Goal: Information Seeking & Learning: Understand process/instructions

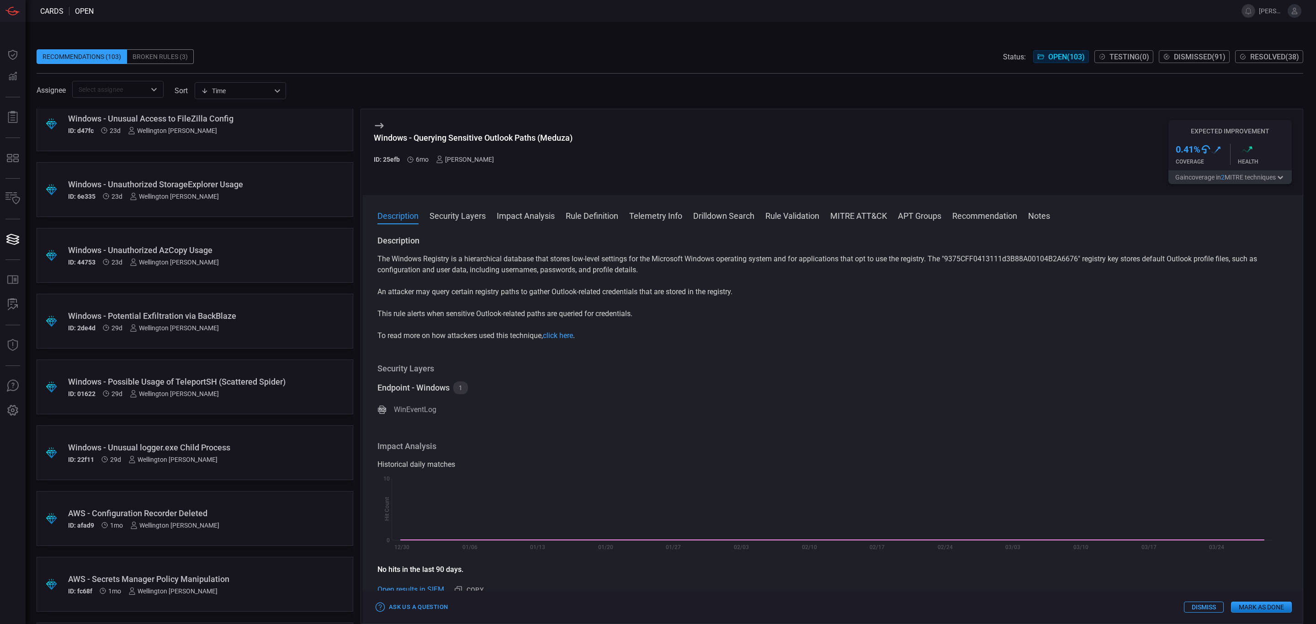
scroll to position [343, 0]
click at [617, 376] on div "Security Layers Endpoint - Windows 1 WinEventLog" at bounding box center [832, 391] width 911 height 56
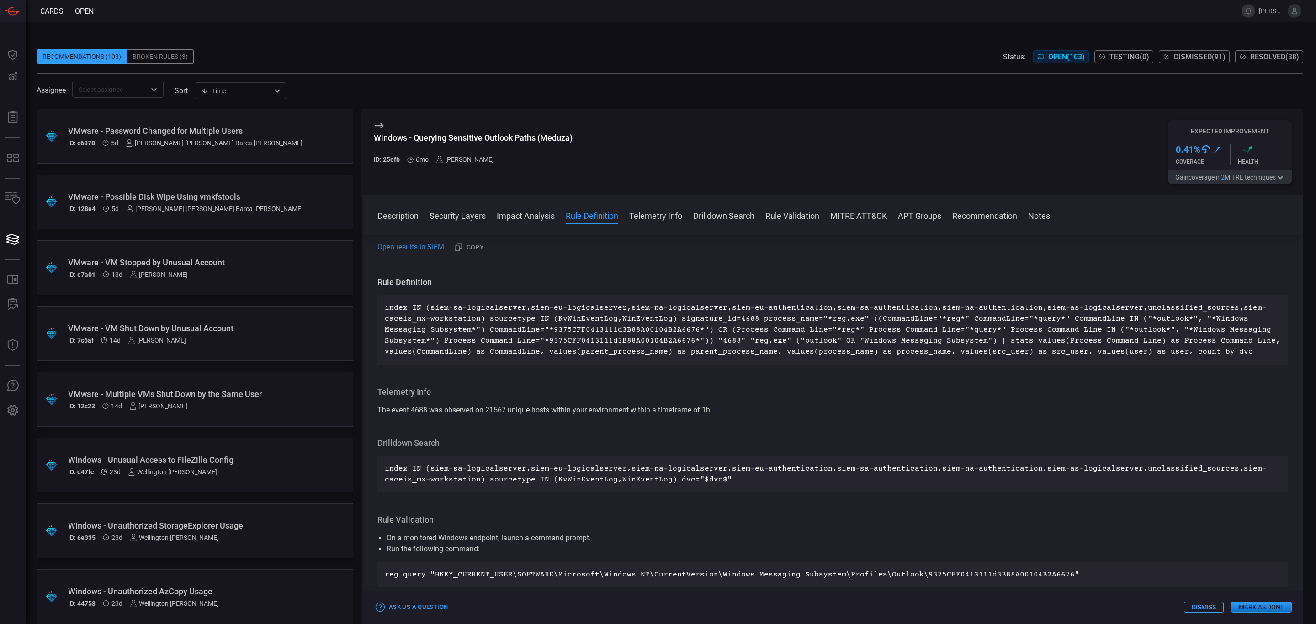
scroll to position [0, 0]
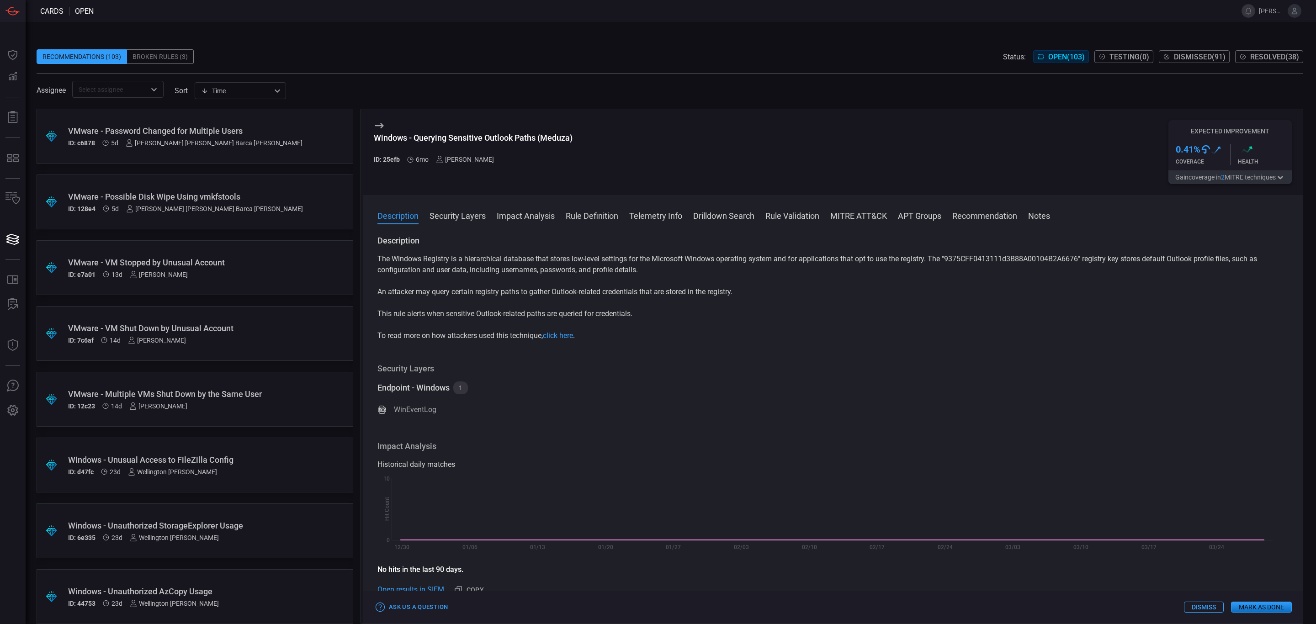
click at [1016, 209] on div "Description Security Layers Impact Analysis Rule Definition Telemetry Info Dril…" at bounding box center [833, 409] width 940 height 429
click at [1011, 214] on button "Recommendation" at bounding box center [984, 215] width 65 height 11
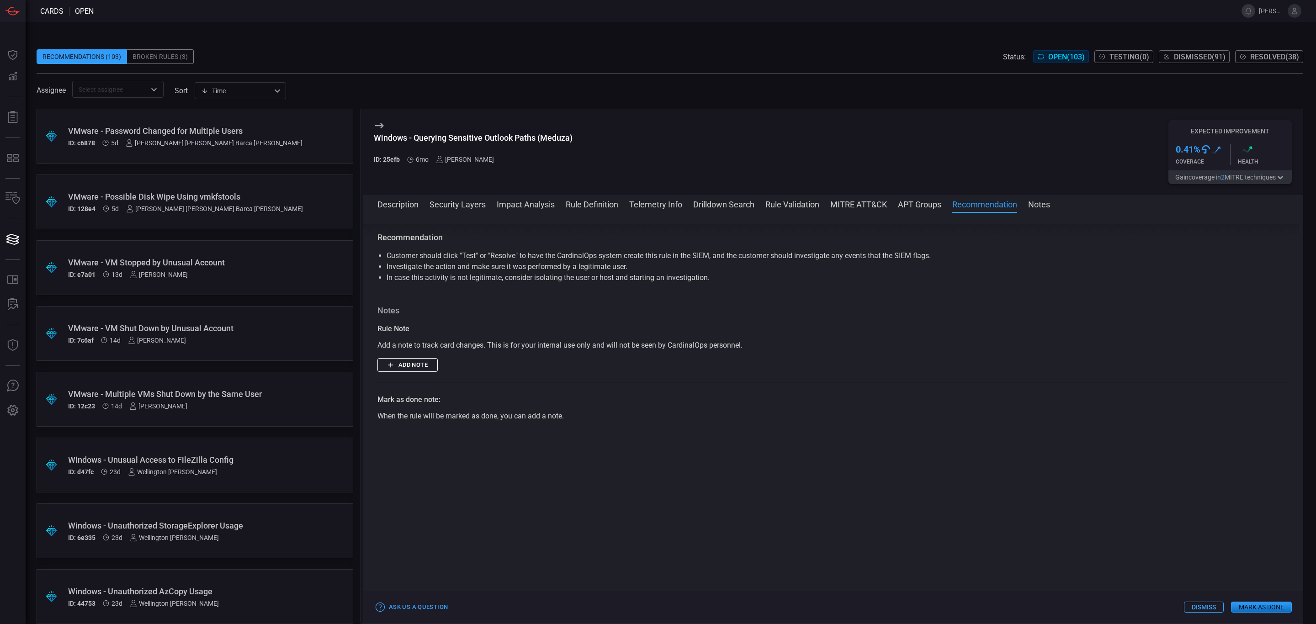
click at [1049, 209] on button "Notes" at bounding box center [1039, 203] width 22 height 11
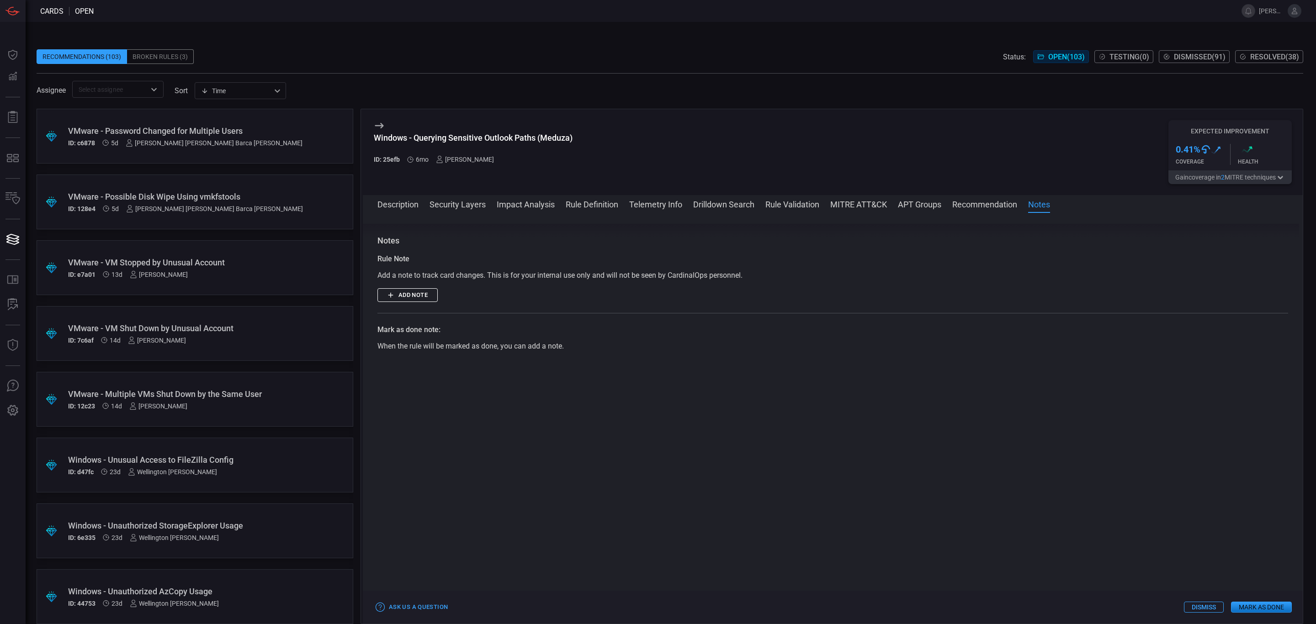
scroll to position [1006, 0]
click at [970, 202] on button "Recommendation" at bounding box center [984, 203] width 65 height 11
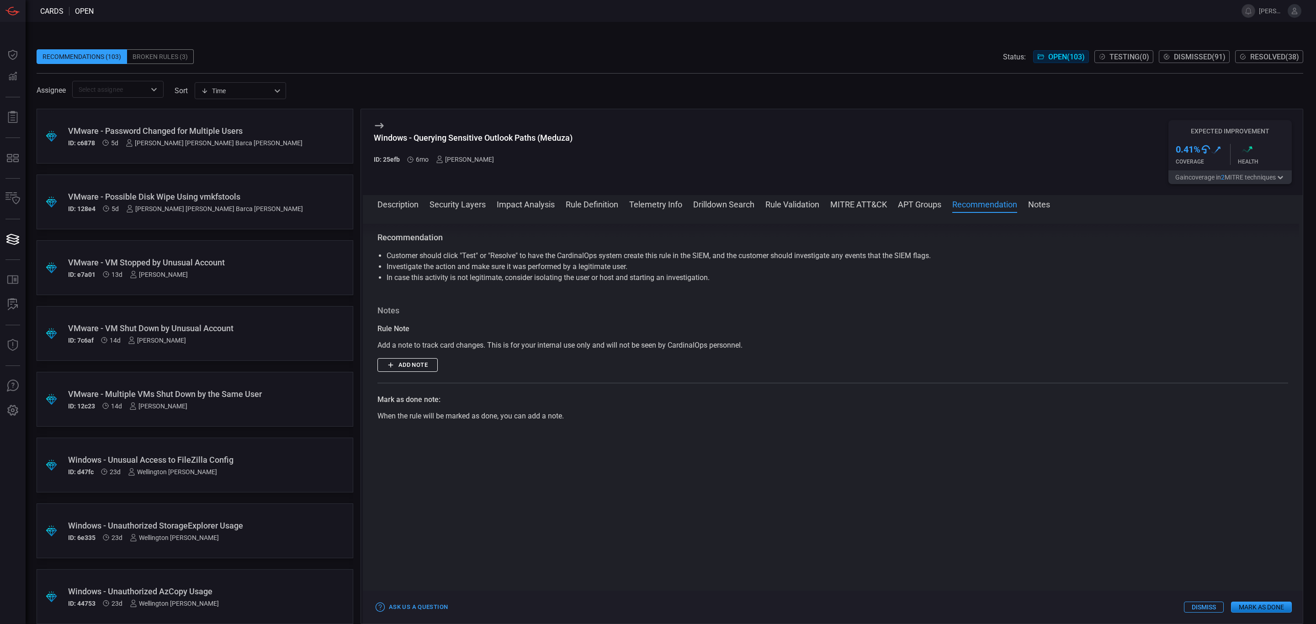
click at [905, 199] on button "APT Groups" at bounding box center [919, 203] width 43 height 11
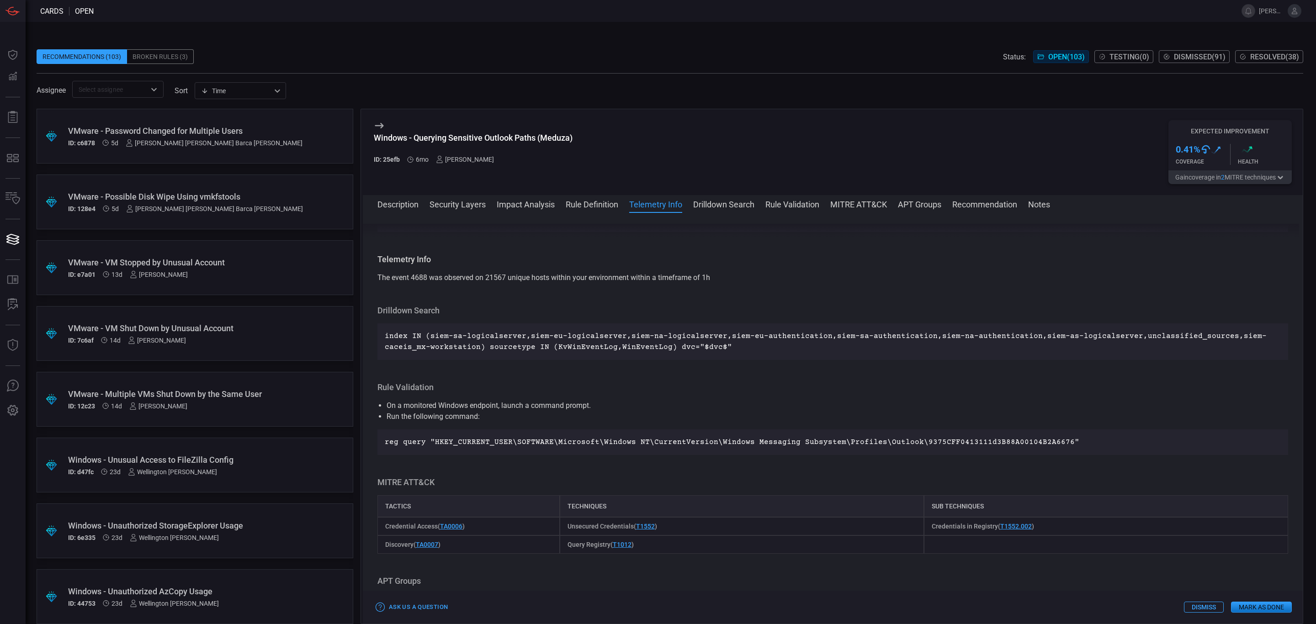
scroll to position [463, 0]
click at [777, 201] on button "Rule Validation" at bounding box center [792, 203] width 54 height 11
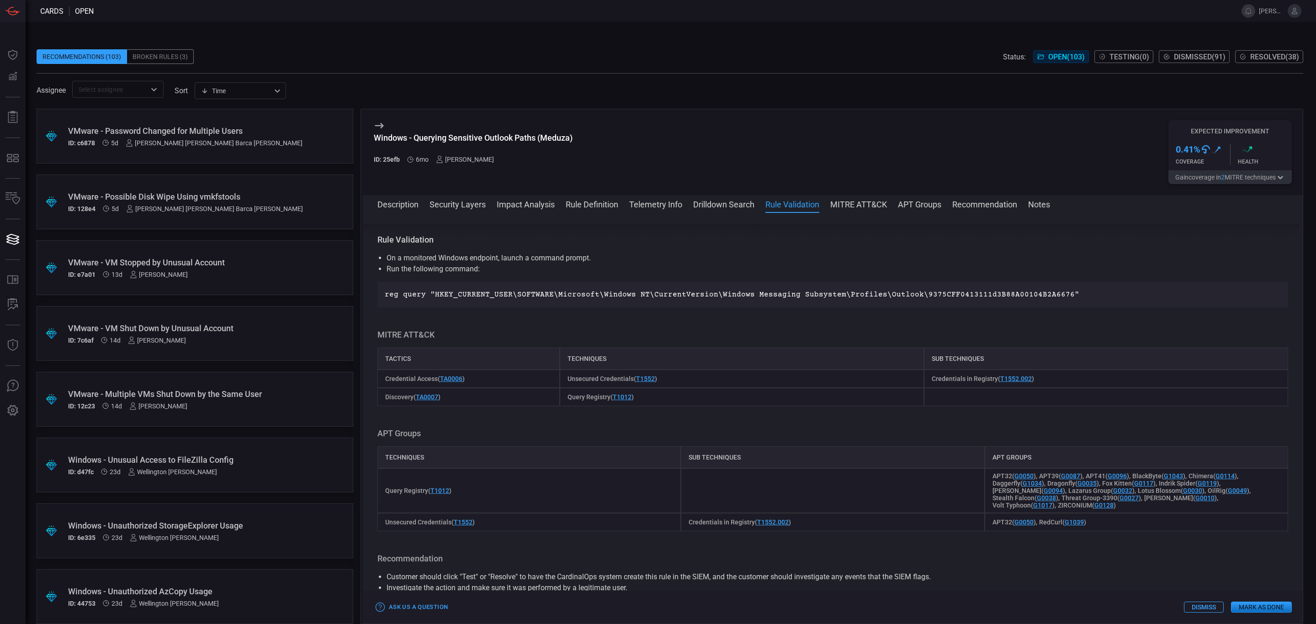
scroll to position [612, 0]
click at [727, 201] on button "Drilldown Search" at bounding box center [723, 203] width 61 height 11
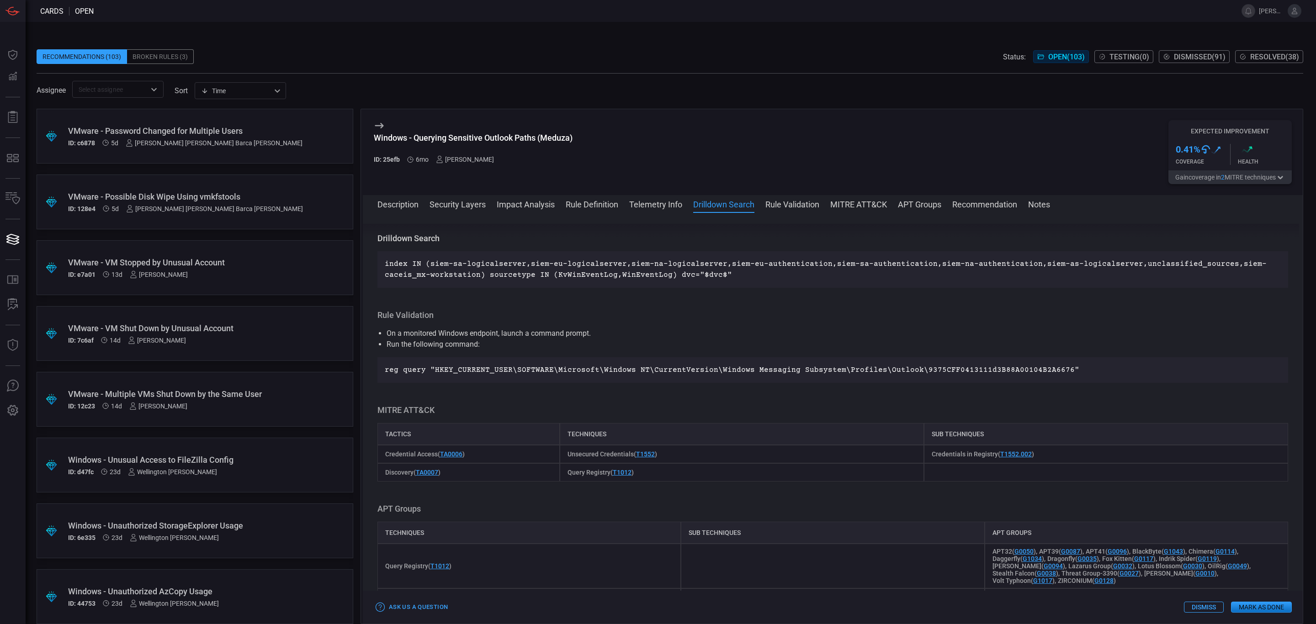
click at [626, 201] on div "Description Security Layers Impact Analysis Rule Definition Telemetry Info Dril…" at bounding box center [839, 203] width 925 height 11
click at [646, 205] on button "Telemetry Info" at bounding box center [655, 203] width 53 height 11
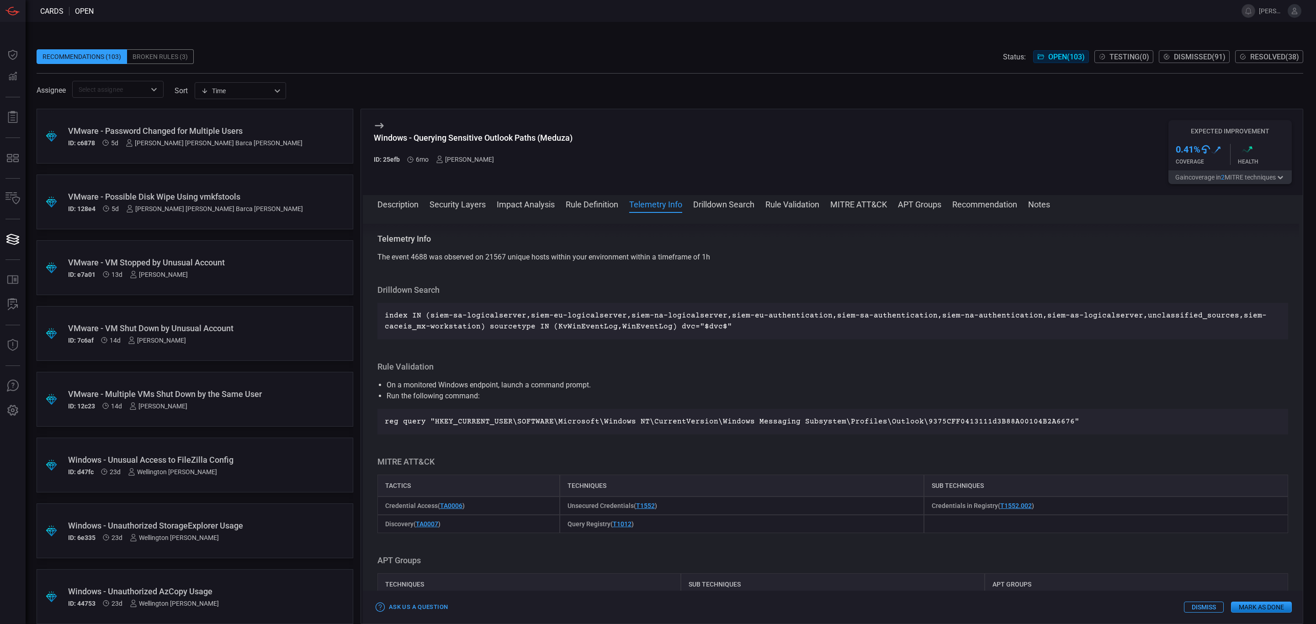
click at [604, 206] on button "Rule Definition" at bounding box center [592, 203] width 53 height 11
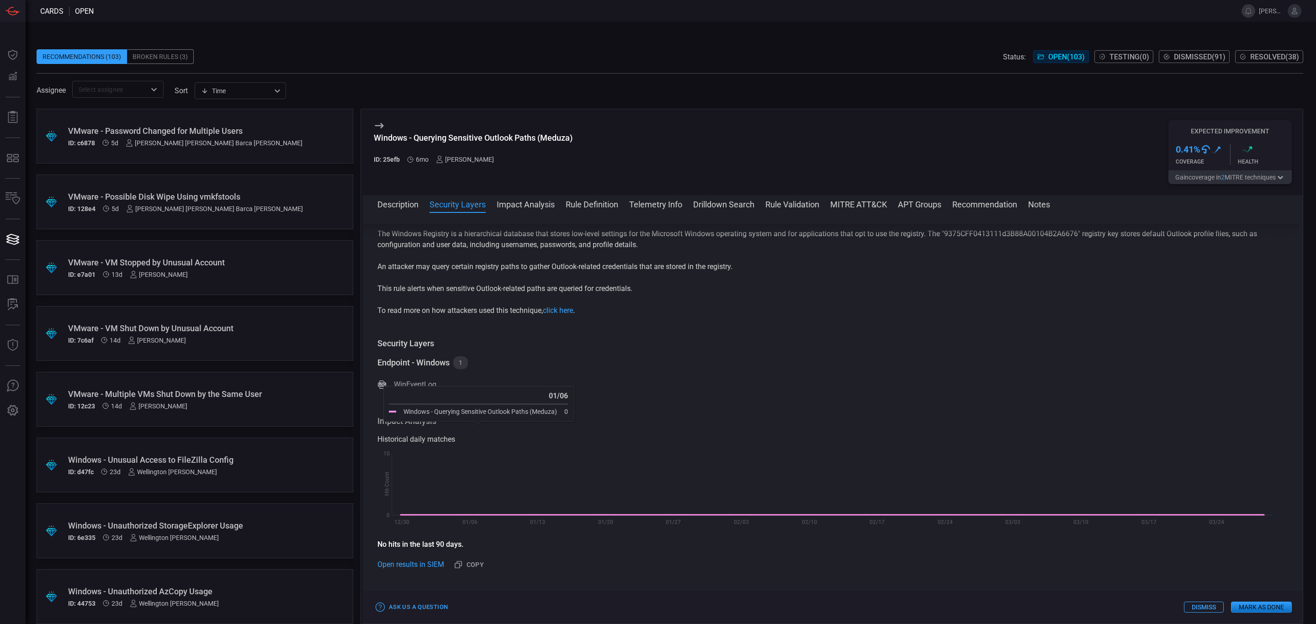
scroll to position [0, 0]
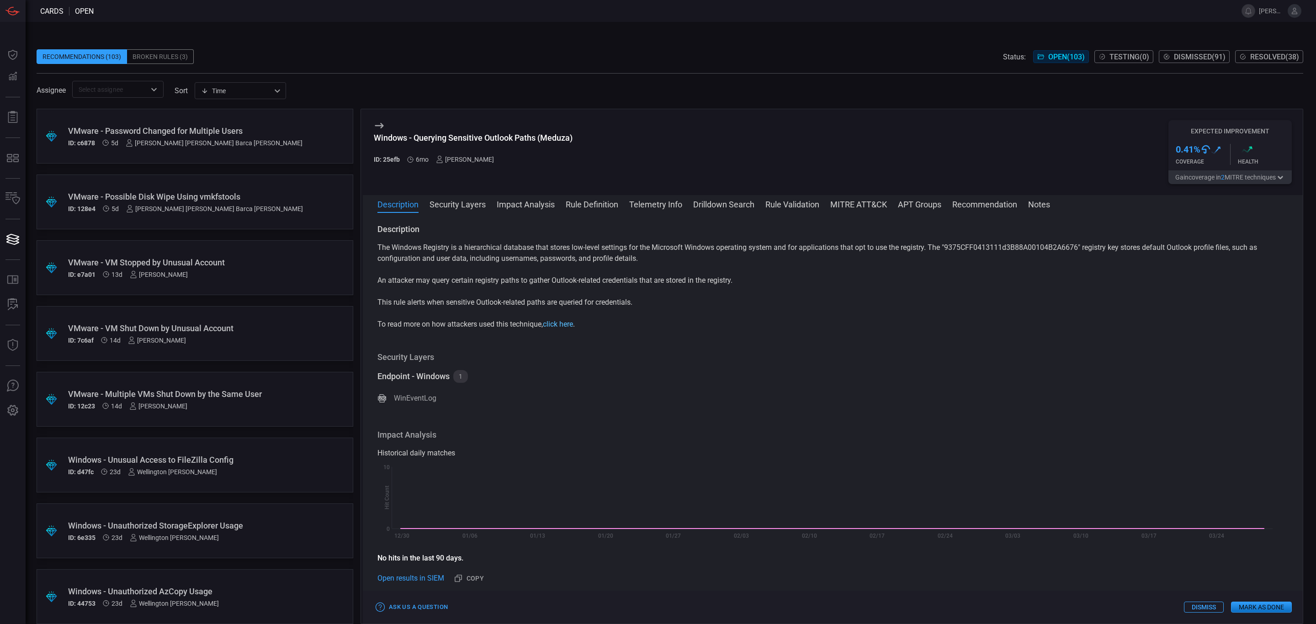
click at [570, 323] on link "click here" at bounding box center [558, 324] width 30 height 9
click at [456, 204] on button "Security Layers" at bounding box center [457, 203] width 56 height 11
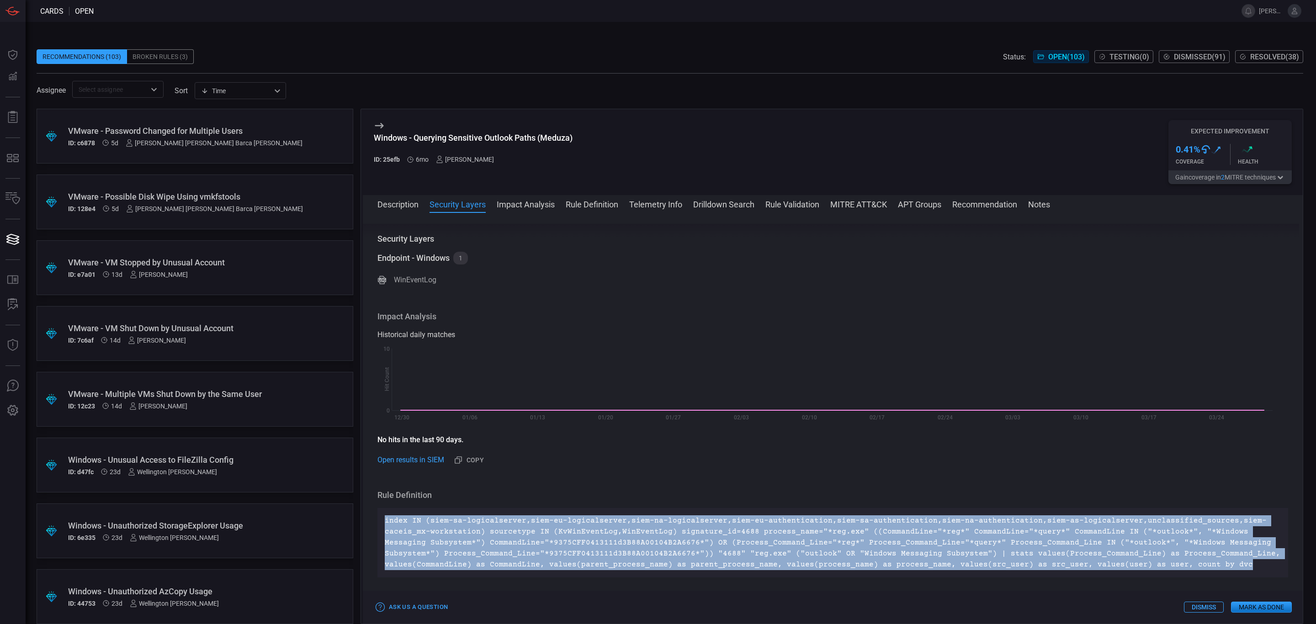
drag, startPoint x: 1217, startPoint y: 564, endPoint x: 382, endPoint y: 513, distance: 837.2
click at [382, 513] on div "index IN (siem-sa-logicalserver,siem-eu-logicalserver,siem-na-logicalserver,sie…" at bounding box center [832, 542] width 911 height 69
copy p "index IN (siem-sa-logicalserver,siem-eu-logicalserver,siem-na-logicalserver,sie…"
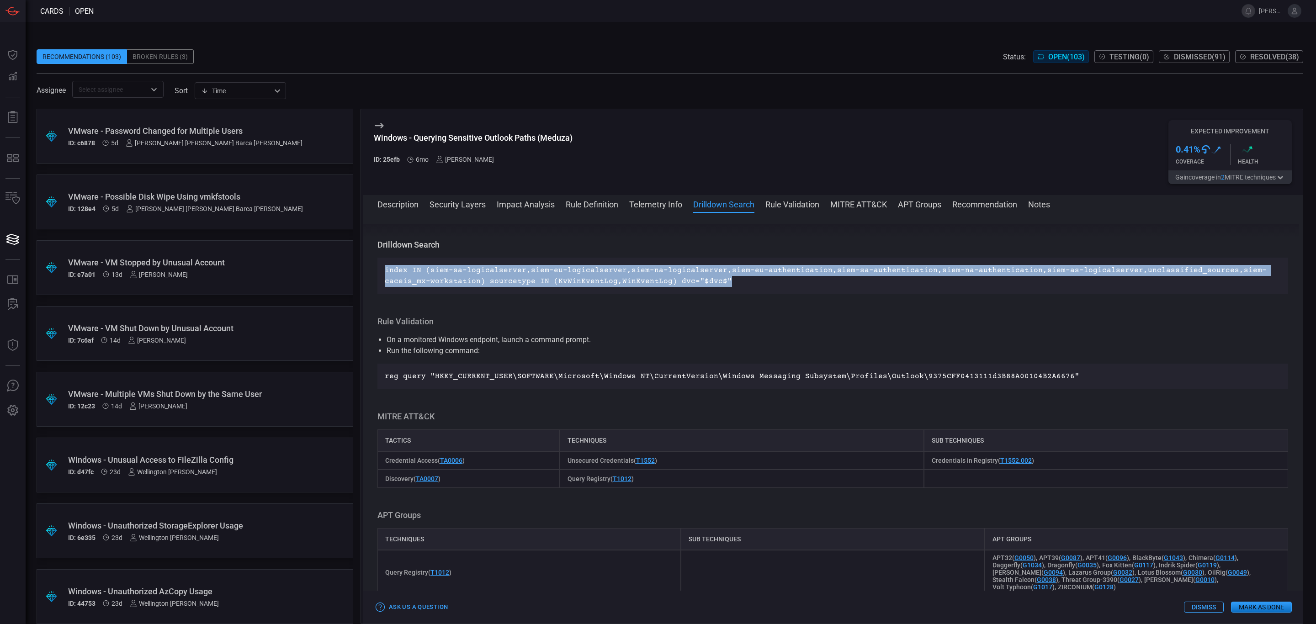
drag, startPoint x: 720, startPoint y: 280, endPoint x: 382, endPoint y: 269, distance: 337.4
click at [382, 269] on div "index IN (siem-sa-logicalserver,siem-eu-logicalserver,siem-na-logicalserver,sie…" at bounding box center [832, 276] width 911 height 37
copy p "index IN (siem-sa-logicalserver,siem-eu-logicalserver,siem-na-logicalserver,sie…"
